Goal: Task Accomplishment & Management: Complete application form

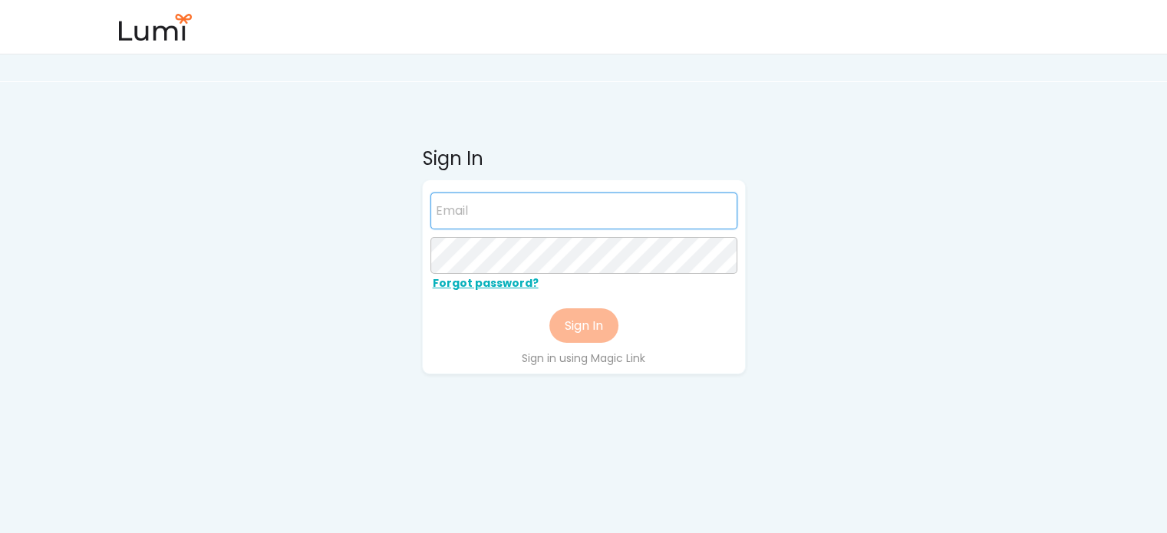
click at [490, 216] on input "email" at bounding box center [583, 211] width 307 height 37
click at [522, 207] on input "email" at bounding box center [583, 211] width 307 height 37
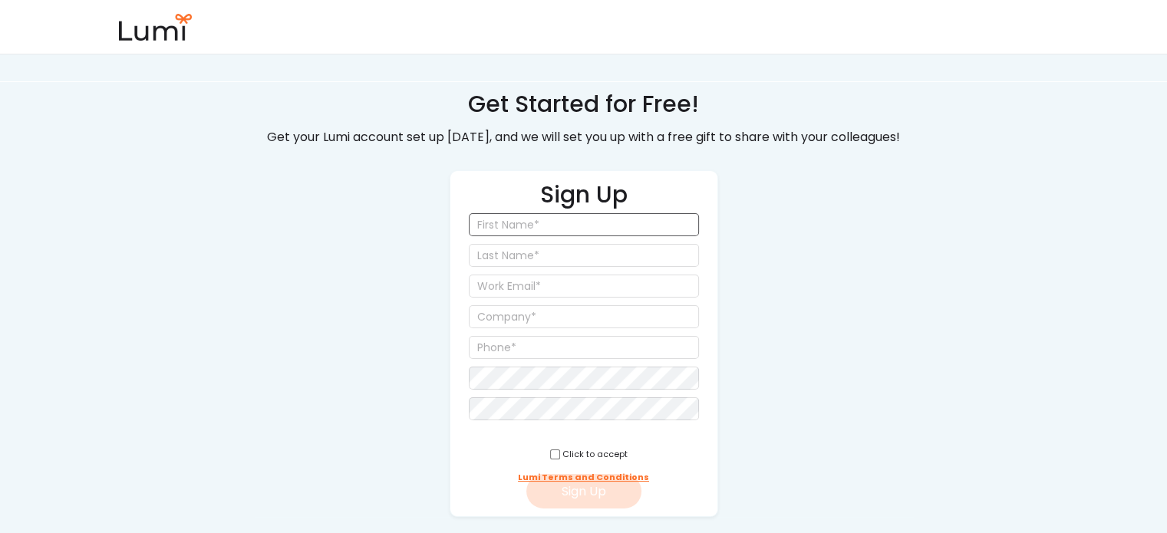
click at [532, 229] on input "input" at bounding box center [584, 224] width 230 height 23
type input "[PERSON_NAME]"
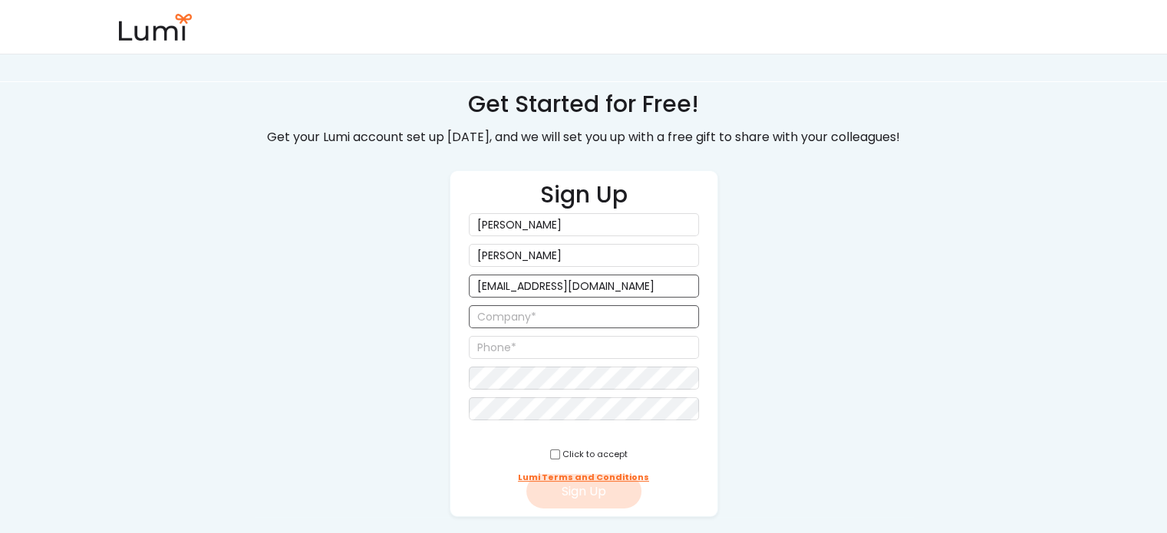
type input "[EMAIL_ADDRESS][DOMAIN_NAME]"
click at [499, 313] on input "input" at bounding box center [584, 316] width 230 height 23
type input "self"
click at [510, 354] on input "input" at bounding box center [584, 347] width 230 height 23
type input "(617) 794-8473"
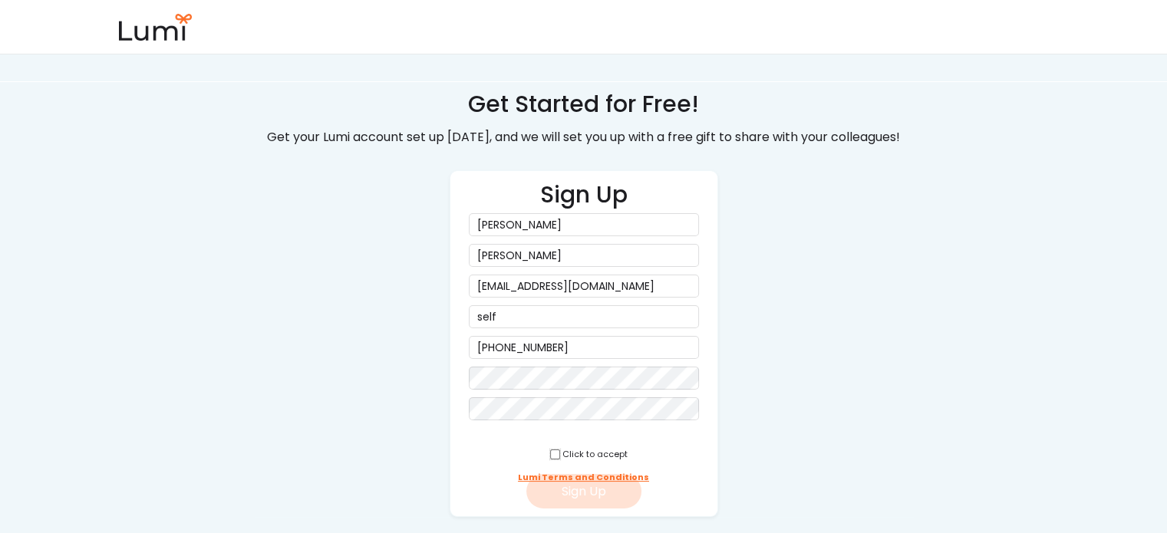
click at [550, 450] on input "checkbox" at bounding box center [555, 455] width 10 height 10
checkbox input "true"
click at [592, 486] on button "Sign Up" at bounding box center [583, 491] width 115 height 35
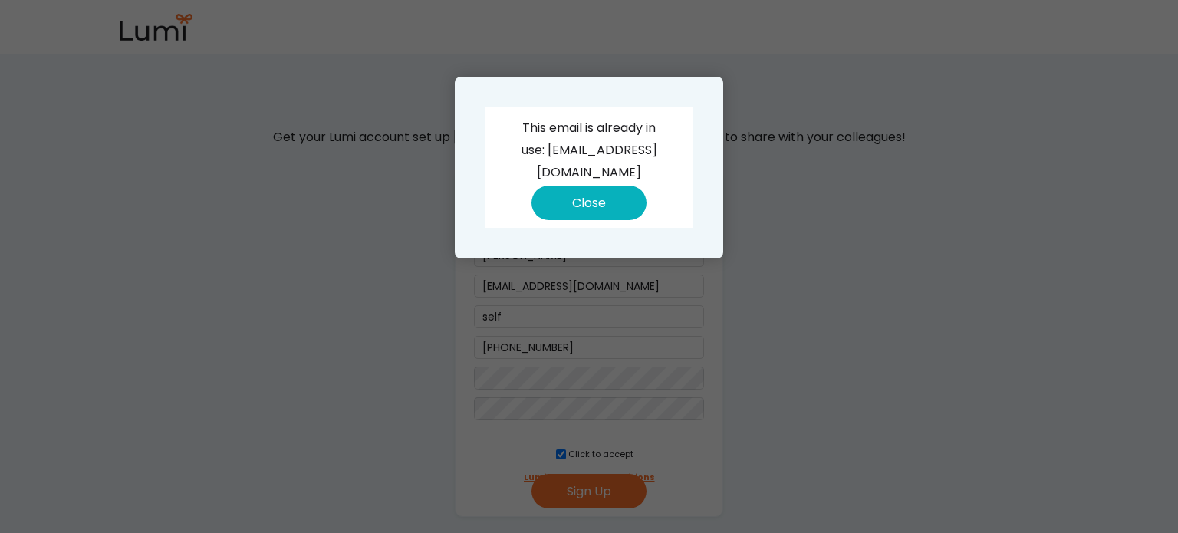
click at [616, 186] on button "Close" at bounding box center [589, 203] width 115 height 35
